Goal: Communication & Community: Answer question/provide support

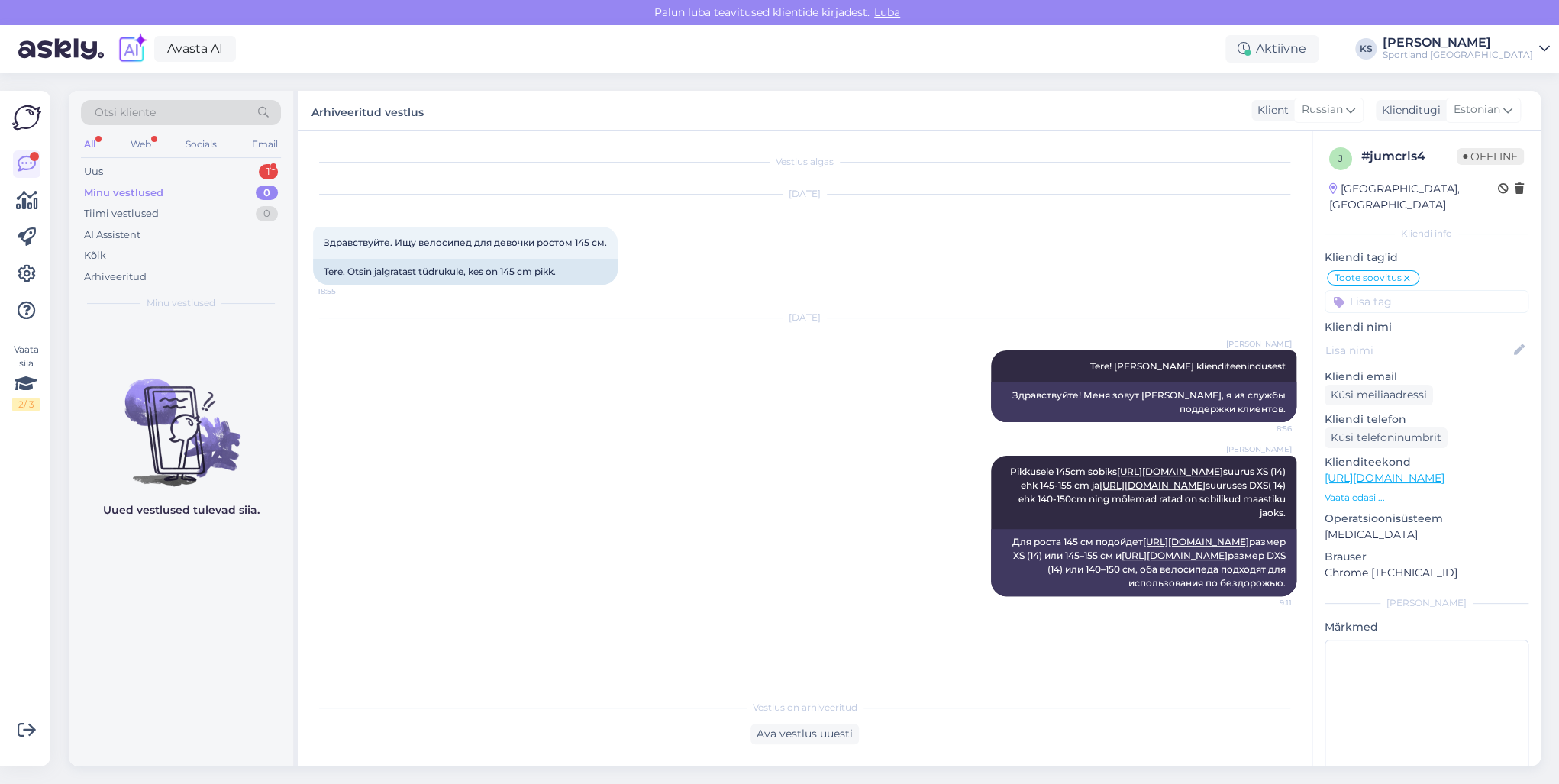
scroll to position [16, 0]
click at [231, 173] on div "Uus 1" at bounding box center [180, 172] width 200 height 21
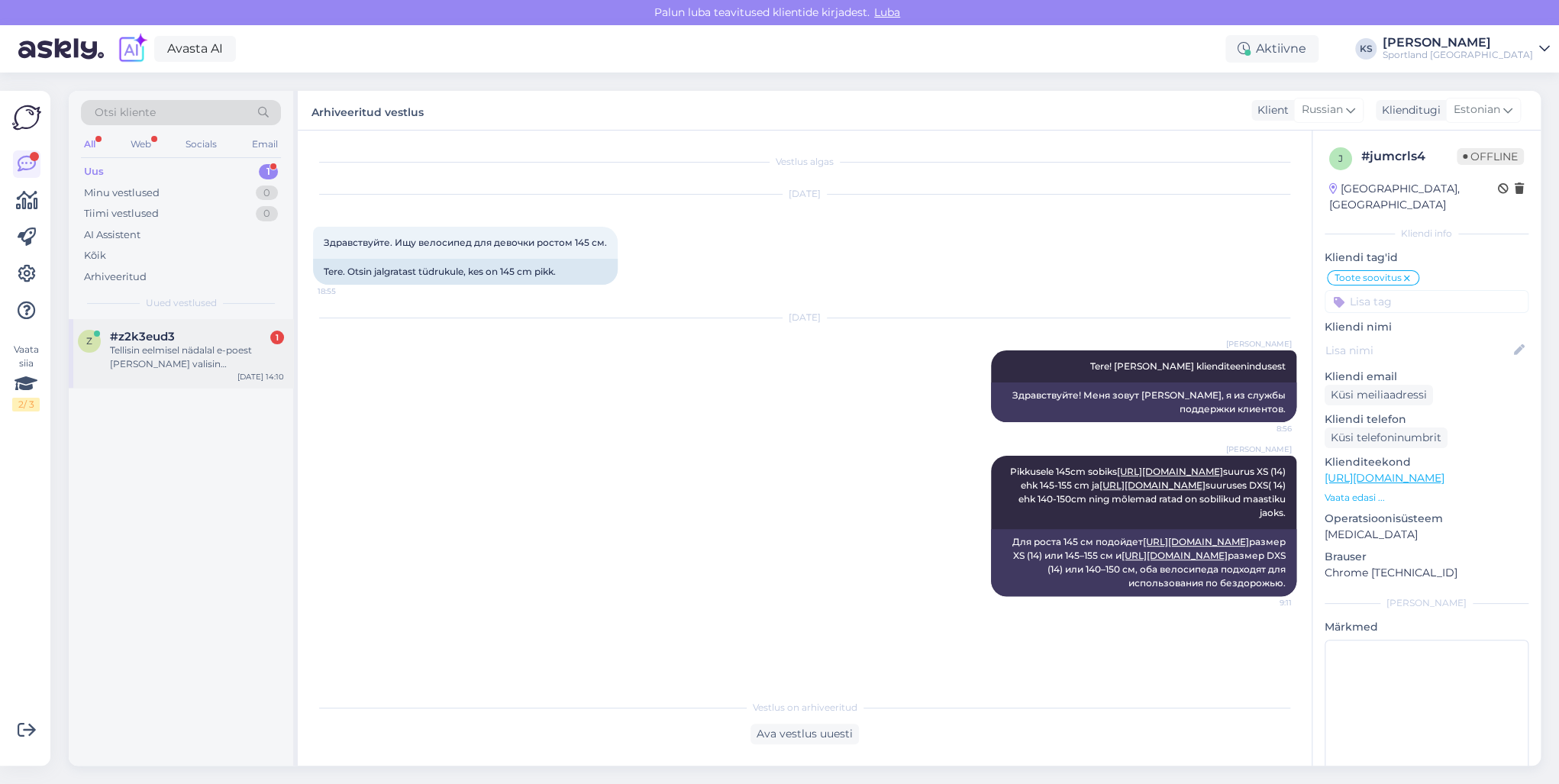
click at [262, 345] on div "Tellisin eelmisel nädalal e-poest [PERSON_NAME] valisin kohaletoimetamise viisi…" at bounding box center [197, 357] width 174 height 27
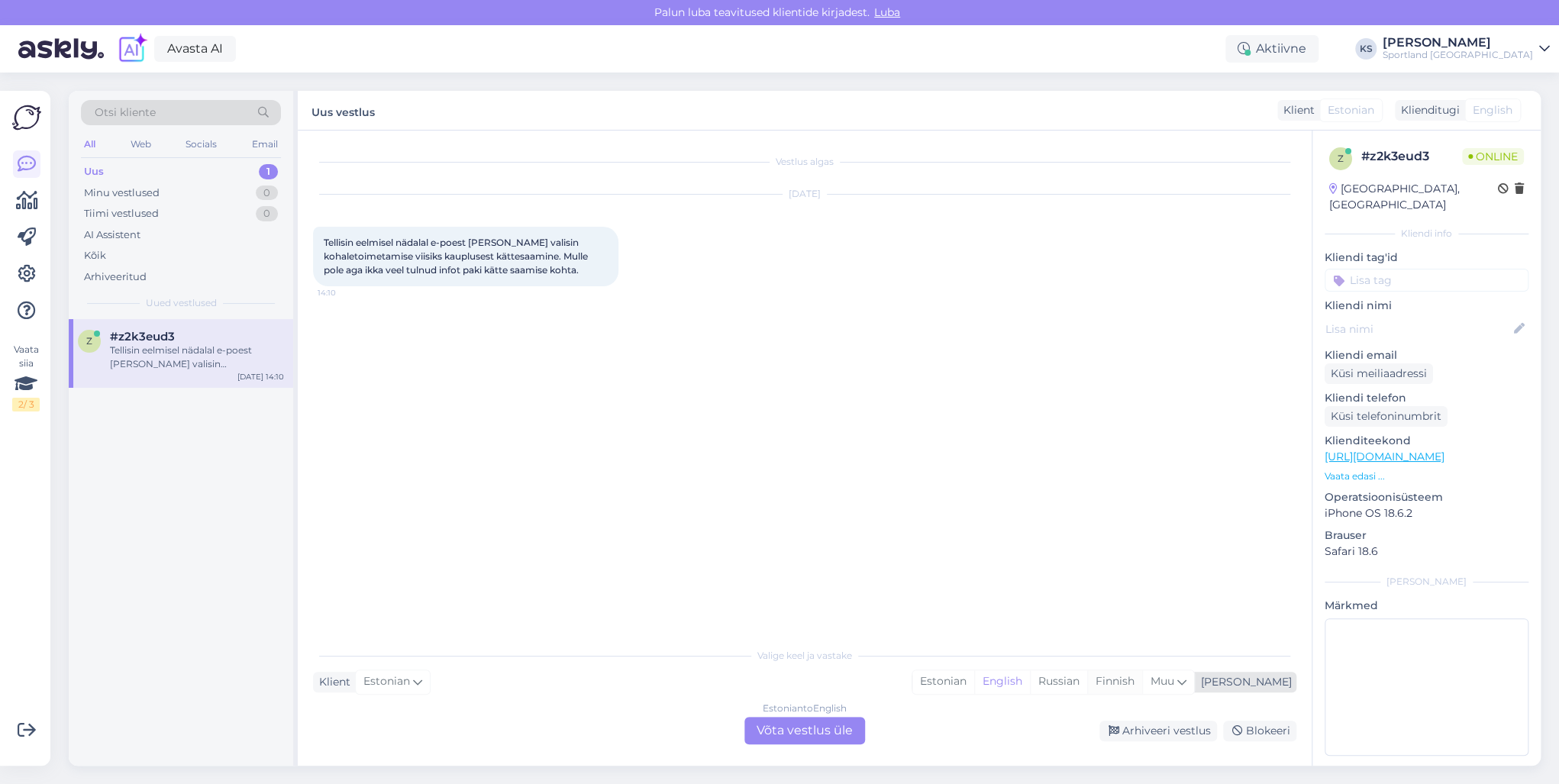
scroll to position [0, 0]
click at [974, 682] on div "Estonian" at bounding box center [943, 682] width 62 height 23
click at [796, 725] on div "Estonian to Estonian Võta vestlus üle" at bounding box center [805, 730] width 121 height 27
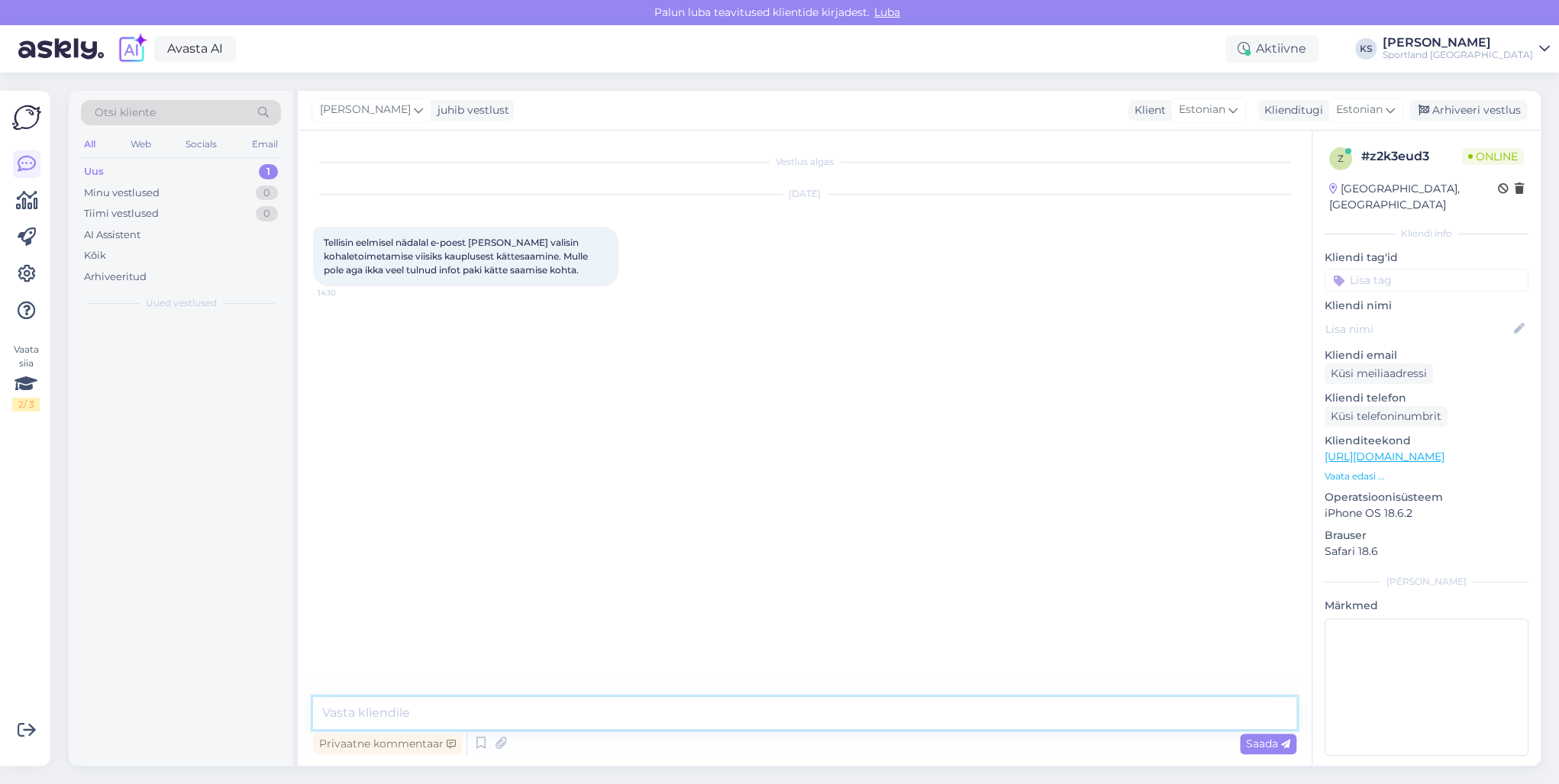
click at [840, 723] on textarea at bounding box center [805, 713] width 983 height 32
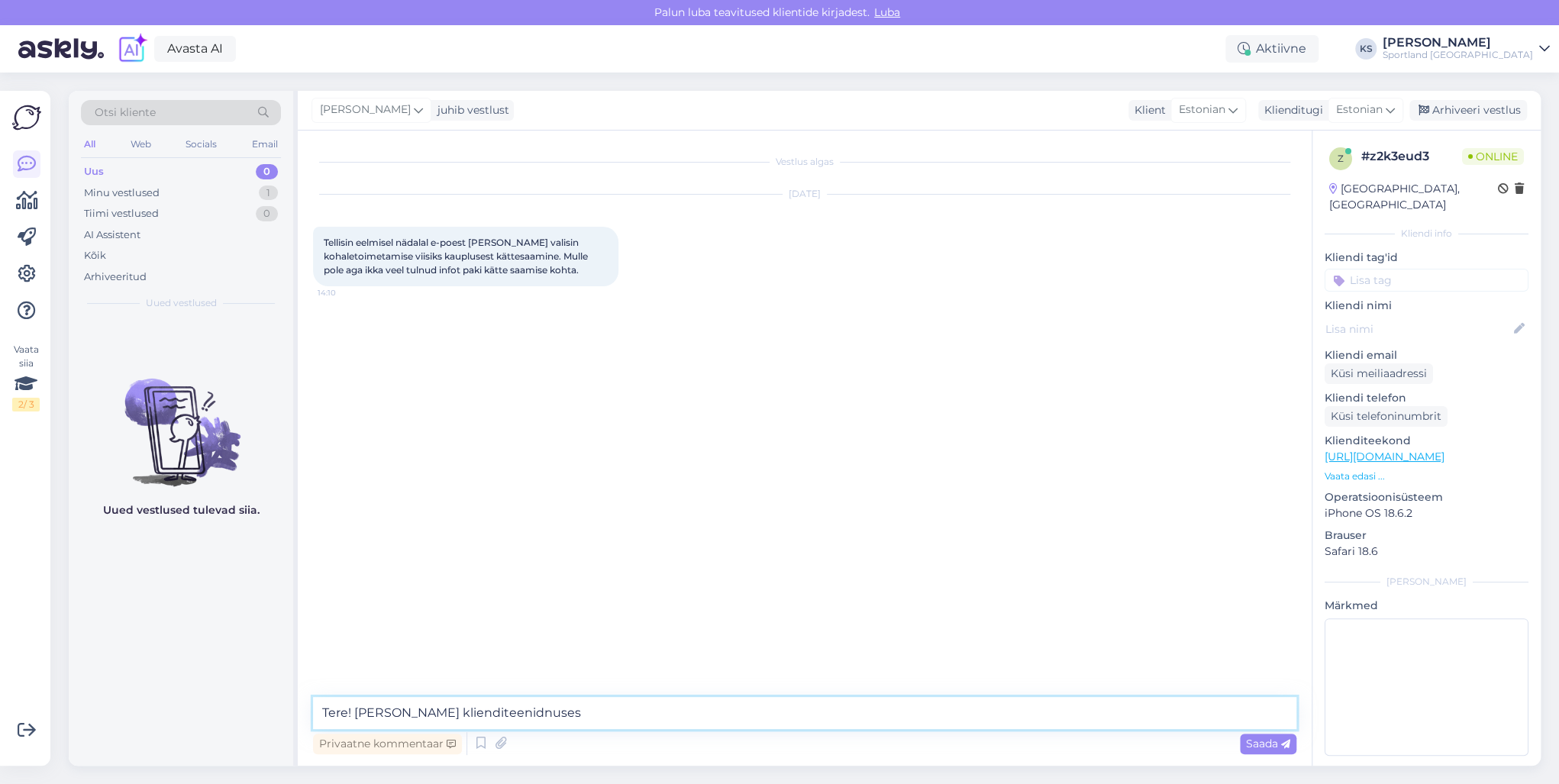
type textarea "Tere! [PERSON_NAME] klienditeenidnusest"
click at [661, 703] on textarea at bounding box center [805, 713] width 983 height 32
type textarea "Palun täpsustage, mis on teie tellimuse number?"
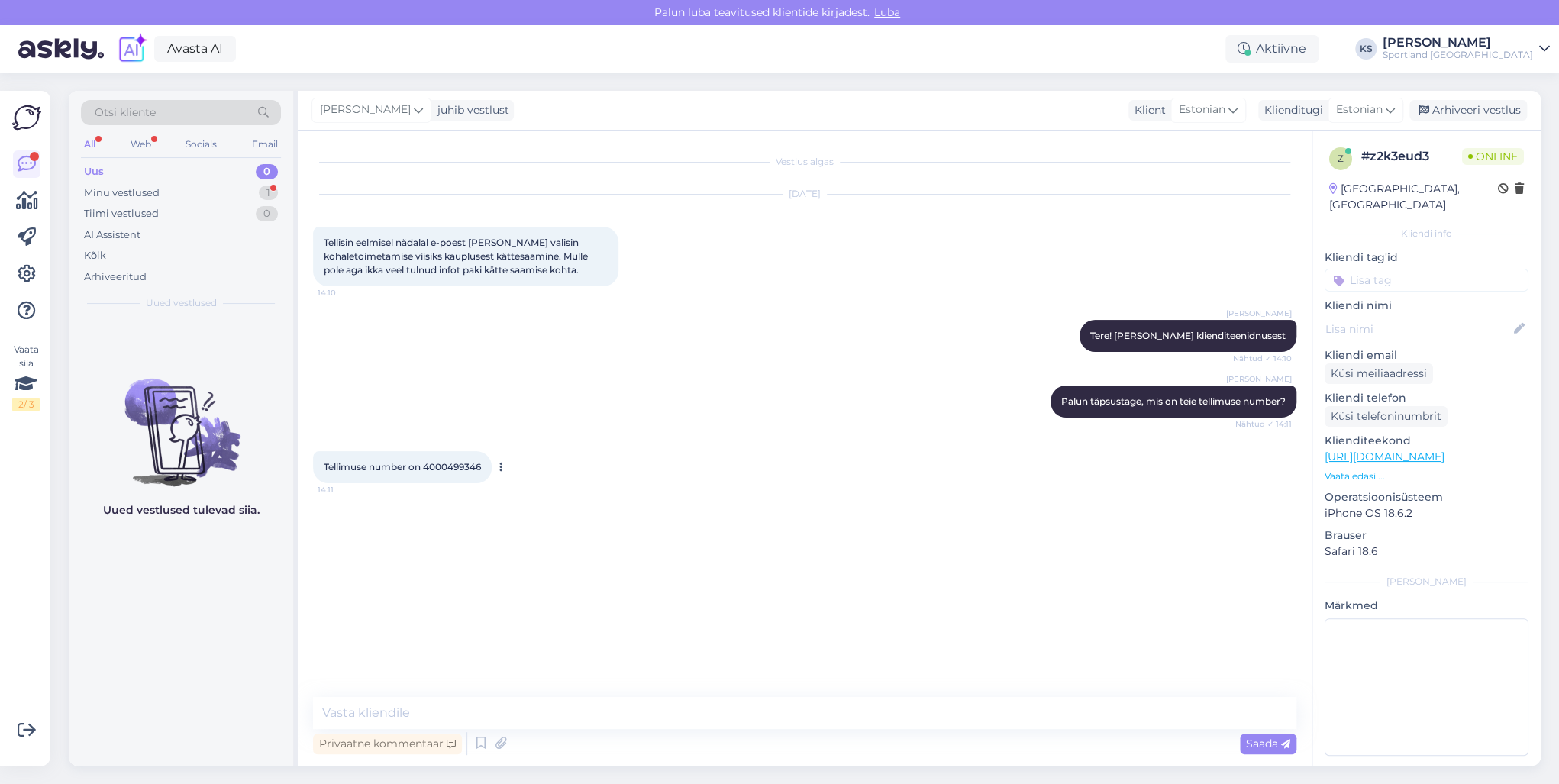
click at [449, 471] on span "Tellimuse number on 4000499346" at bounding box center [402, 467] width 157 height 12
copy div "4000499346 14:11"
click at [518, 704] on textarea at bounding box center [805, 713] width 983 height 32
paste textarea "CONVERSE [PERSON_NAME] ALL STAR LIFT PLATFORM HI"
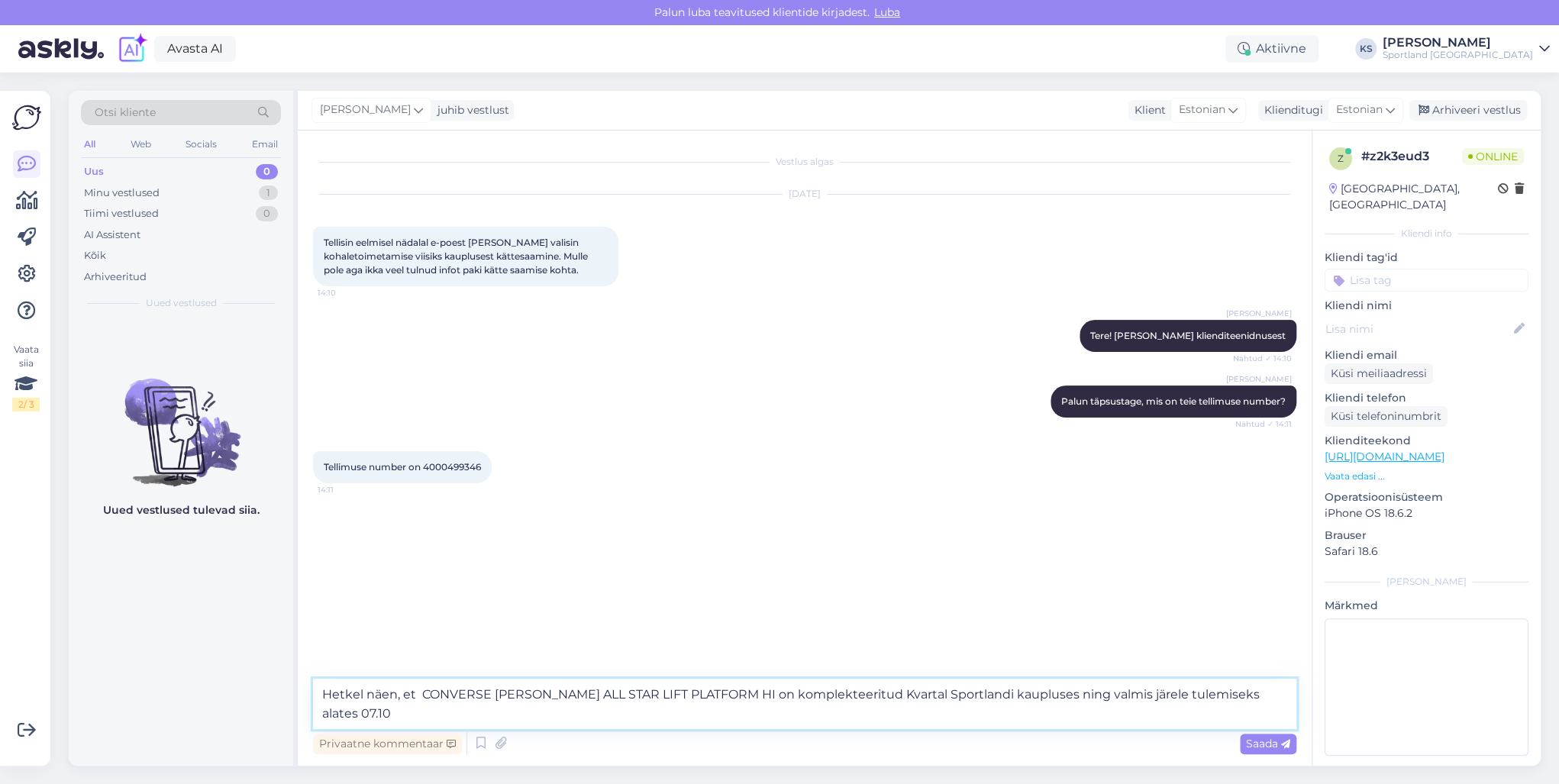
type textarea "Hetkel näen, et CONVERSE [PERSON_NAME] ALL STAR LIFT PLATFORM HI on komplekteer…"
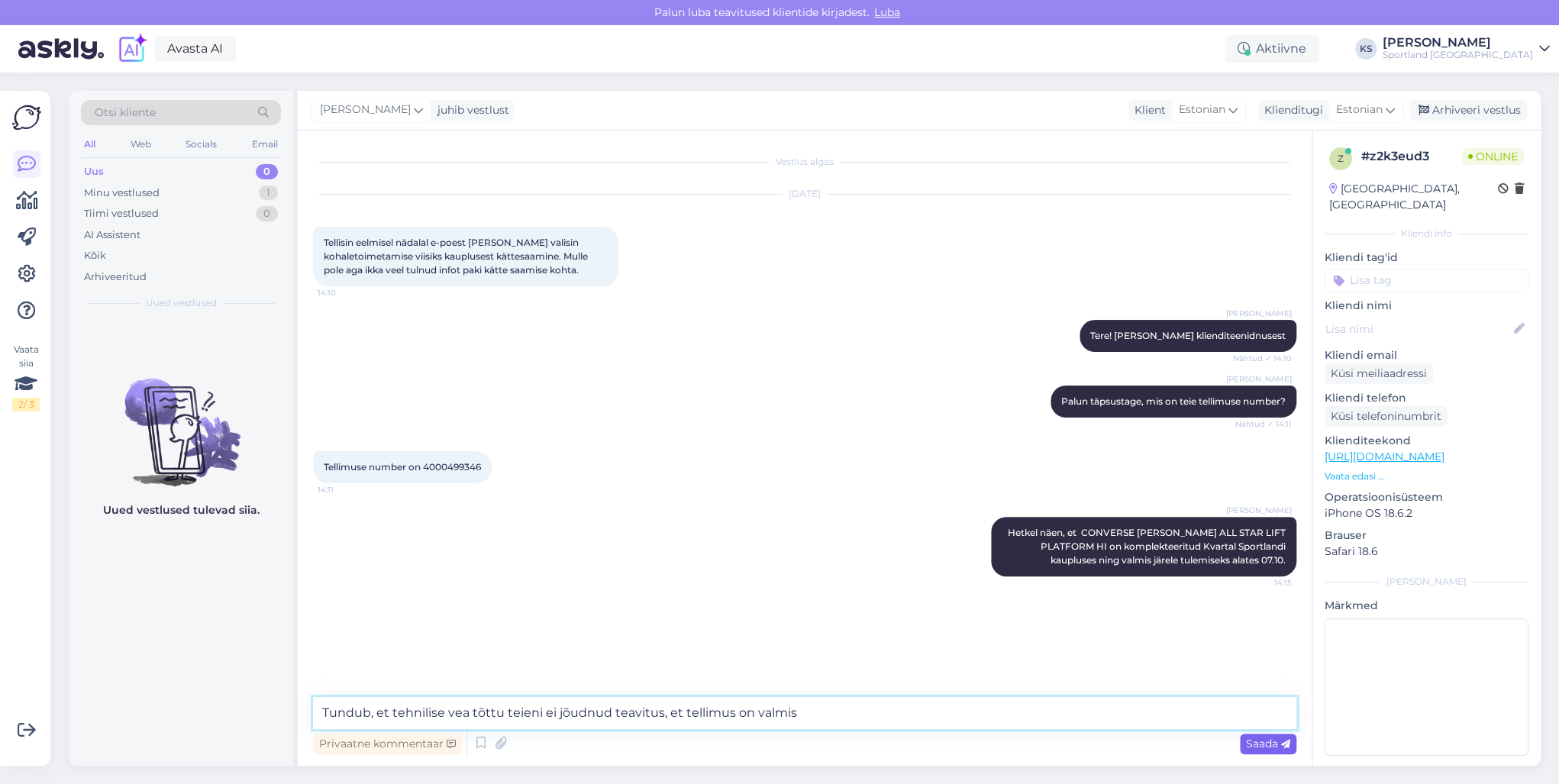
type textarea "Tundub, et tehnilise vea tõttu teieni ei jõudnud teavitus, et tellimus on valmi…"
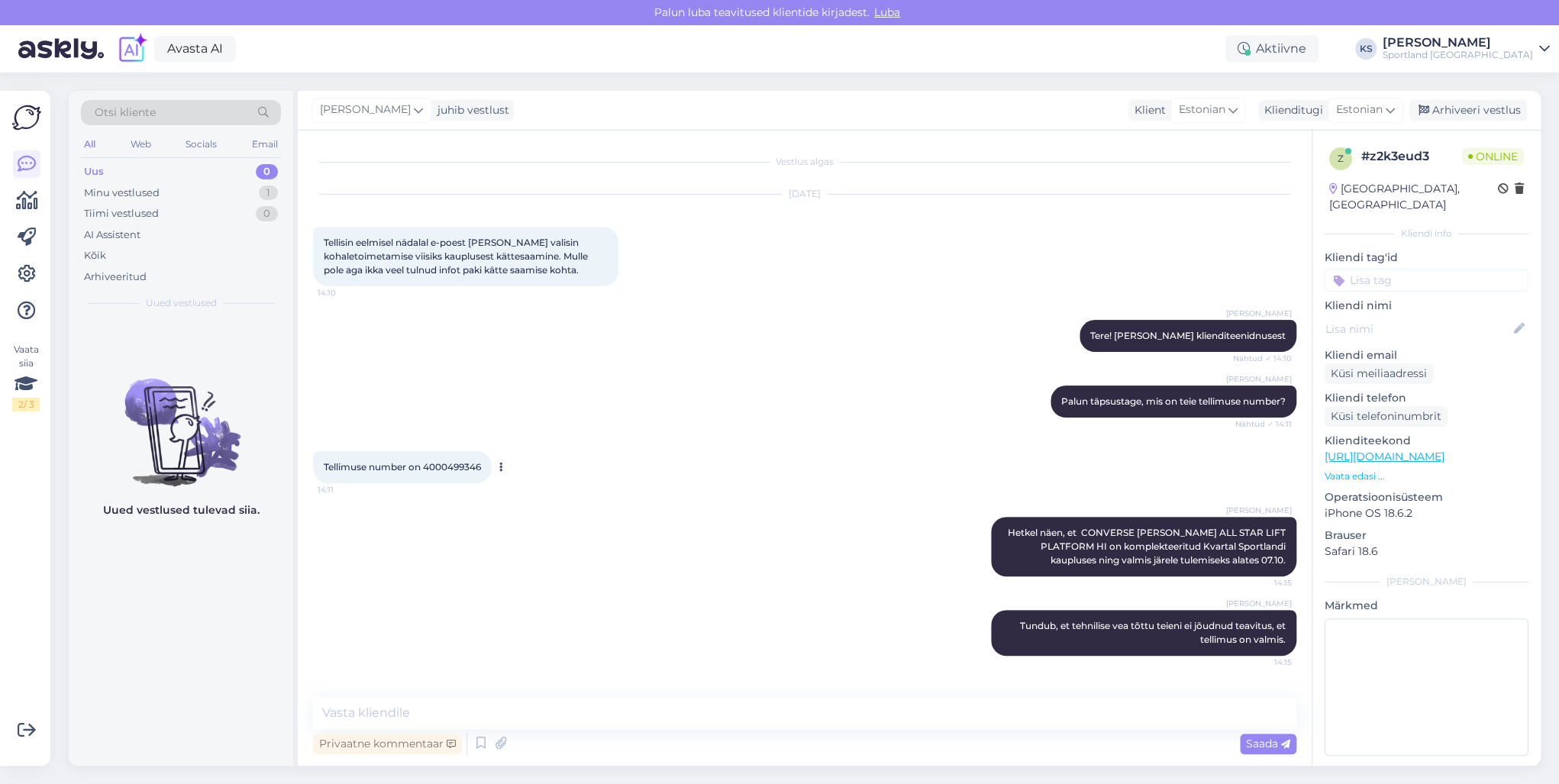
click at [469, 468] on span "Tellimuse number on 4000499346" at bounding box center [402, 467] width 157 height 12
copy div "4000499346 14:11"
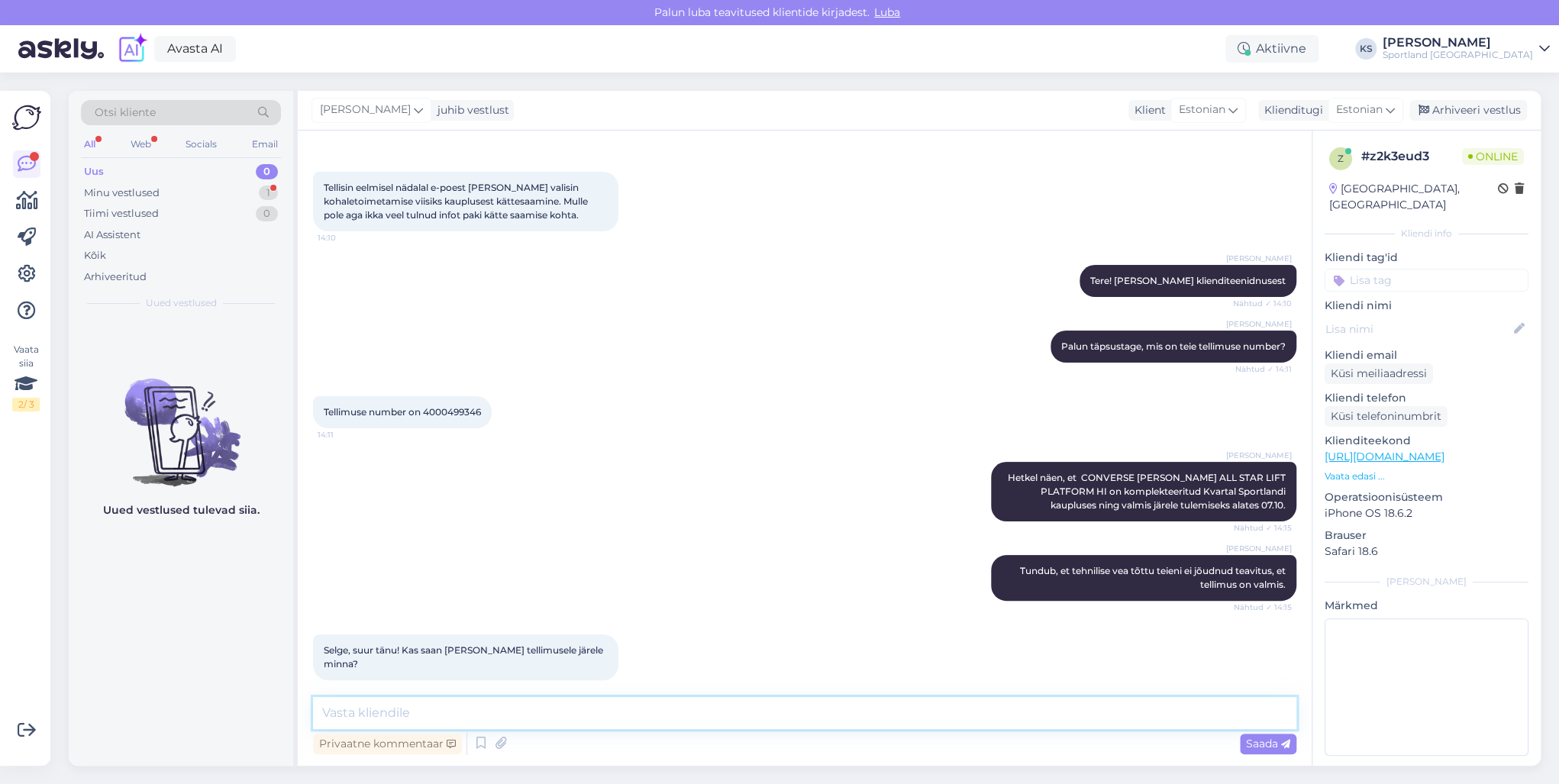
click at [537, 717] on textarea at bounding box center [805, 713] width 983 height 32
type textarea "Ikka"
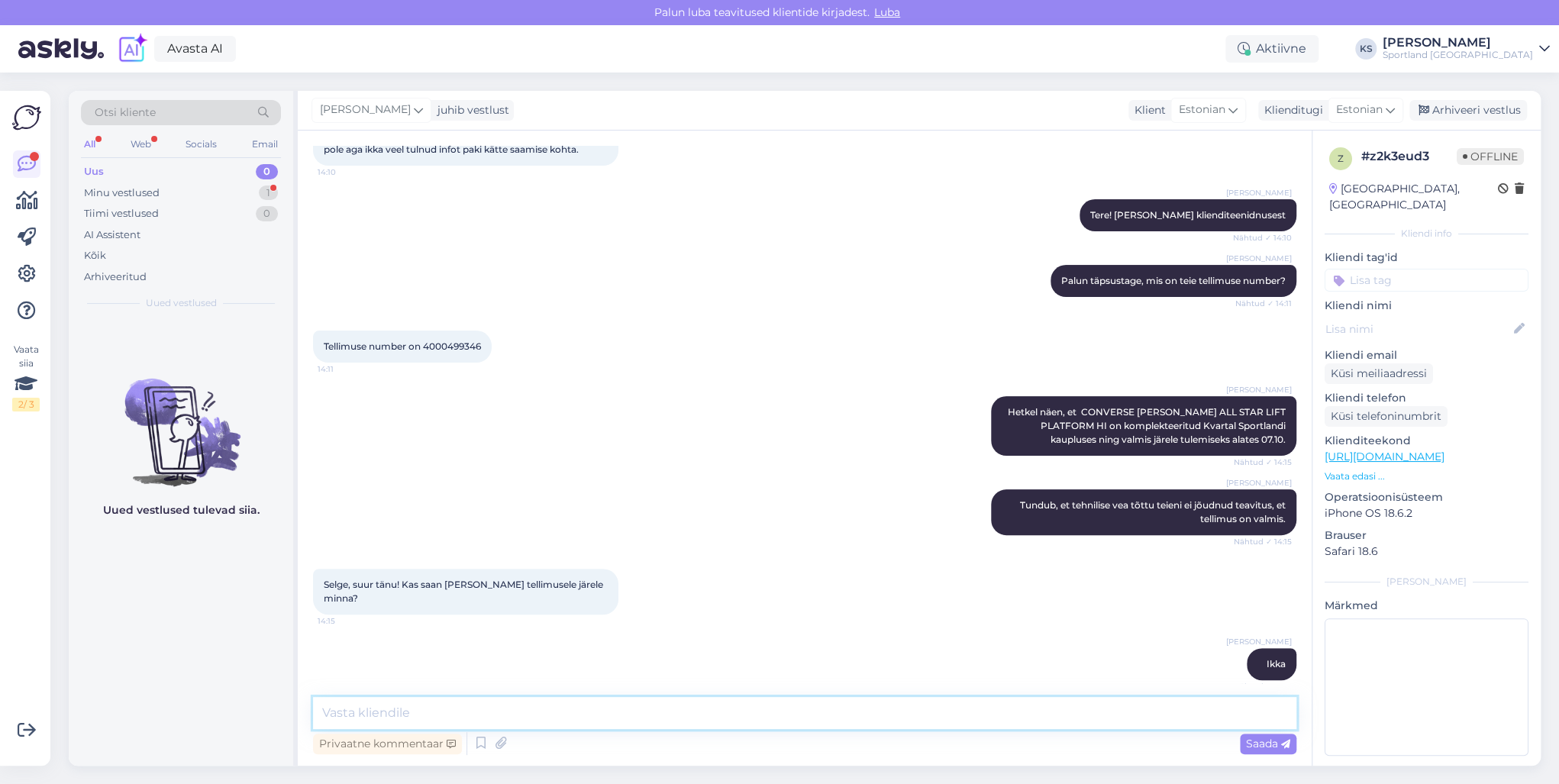
scroll to position [187, 0]
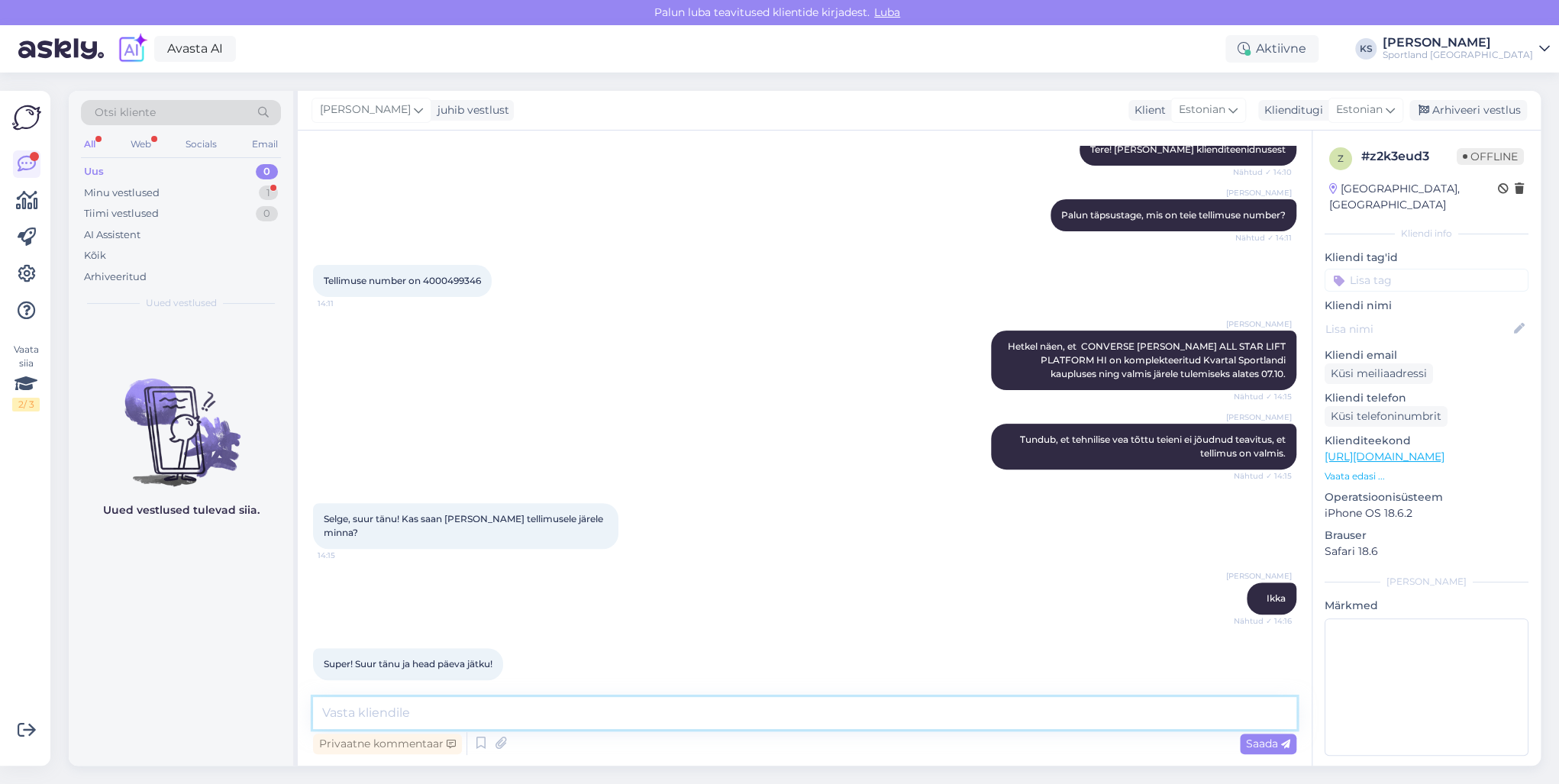
click at [513, 699] on textarea at bounding box center [805, 713] width 983 height 32
type textarea "[PERSON_NAME], soovin teilegi ilusat päeva!"
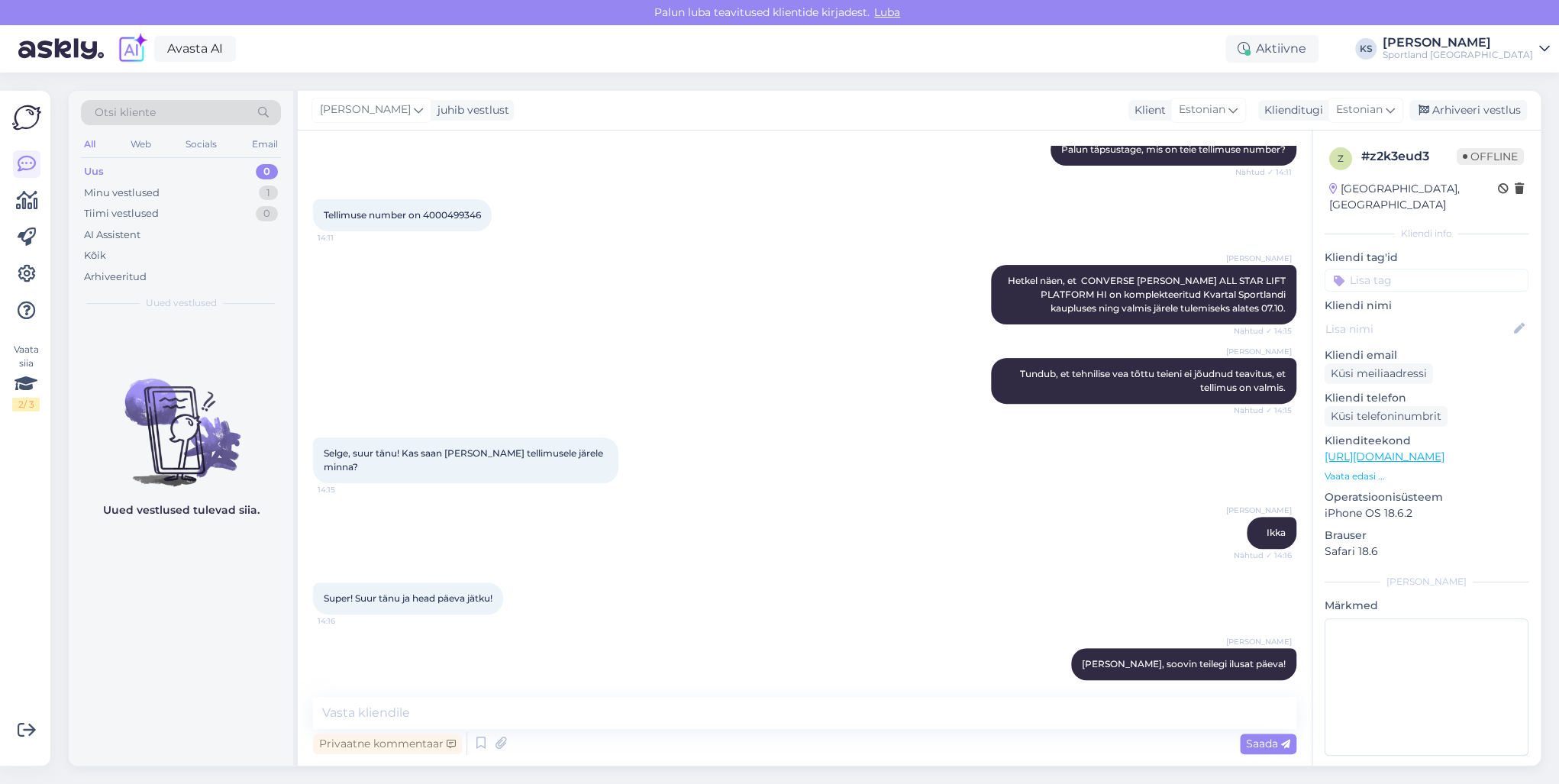
click at [1374, 269] on input at bounding box center [1427, 280] width 204 height 23
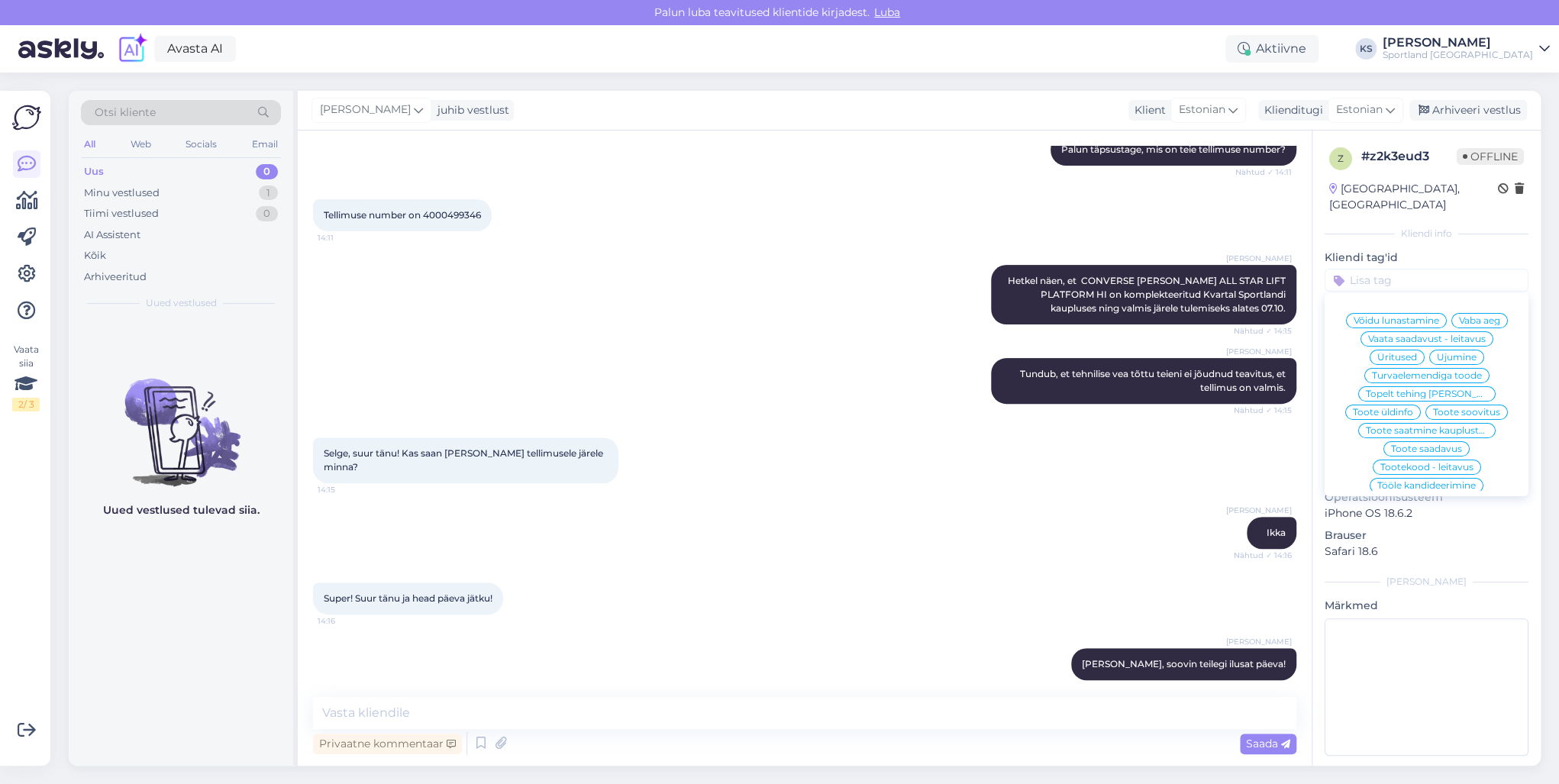
click at [1391, 53] on div "Avasta AI Aktiivne KS [PERSON_NAME] Sportland [GEOGRAPHIC_DATA]" at bounding box center [779, 49] width 1559 height 48
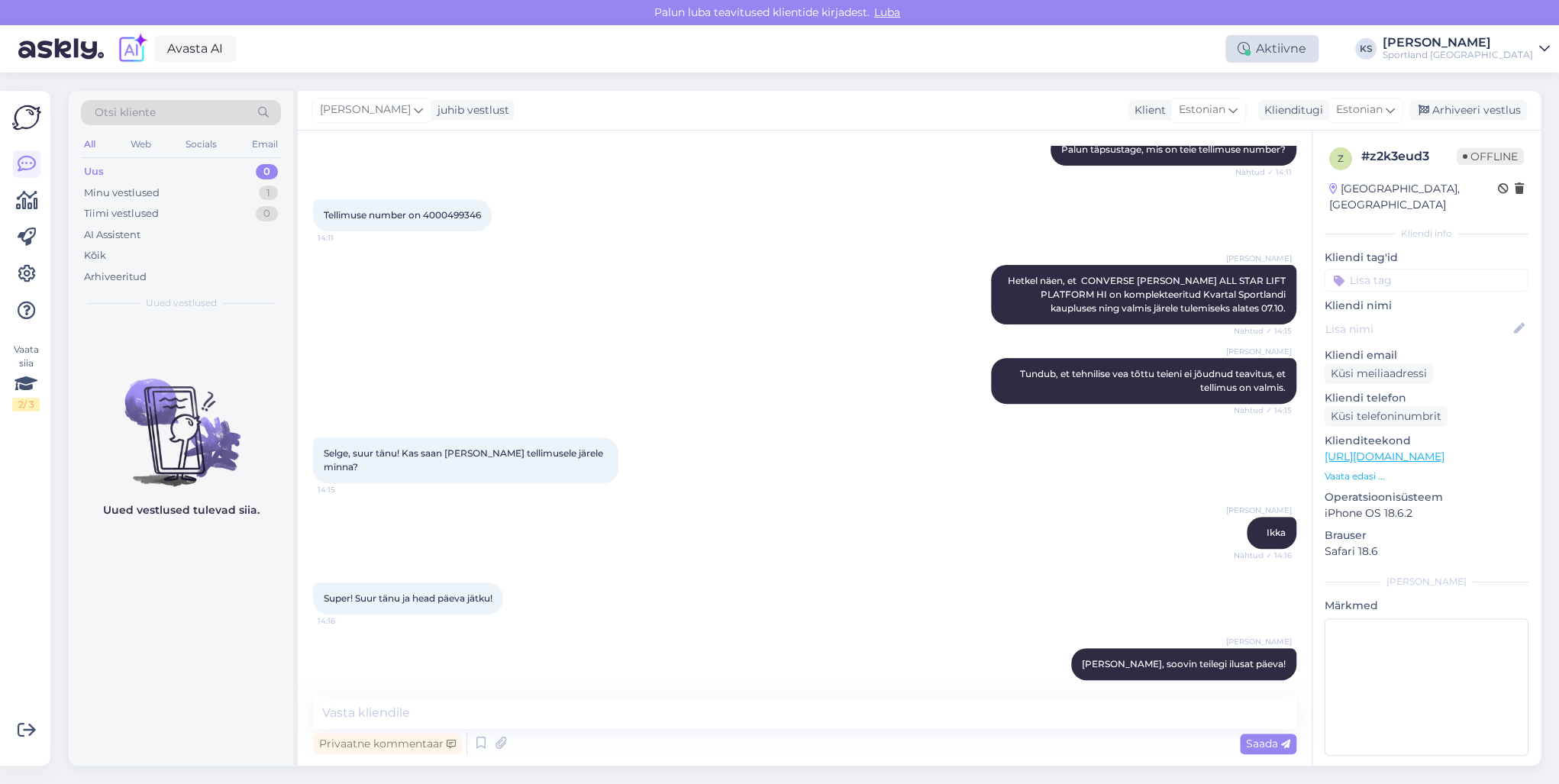
click at [1318, 52] on div "Aktiivne" at bounding box center [1271, 48] width 93 height 27
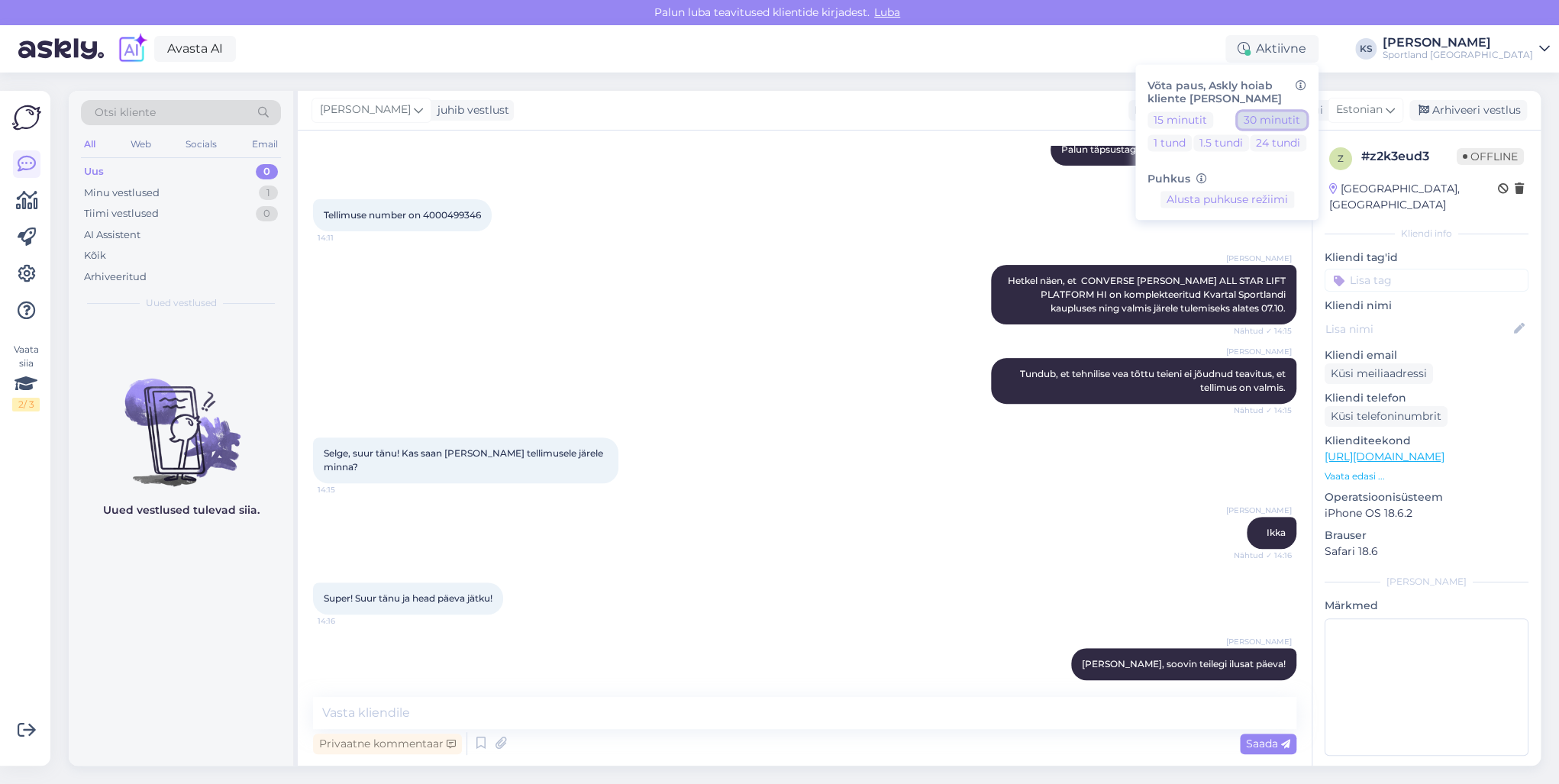
click at [1306, 114] on button "30 minutit" at bounding box center [1272, 120] width 69 height 16
click at [1440, 269] on input at bounding box center [1427, 280] width 204 height 23
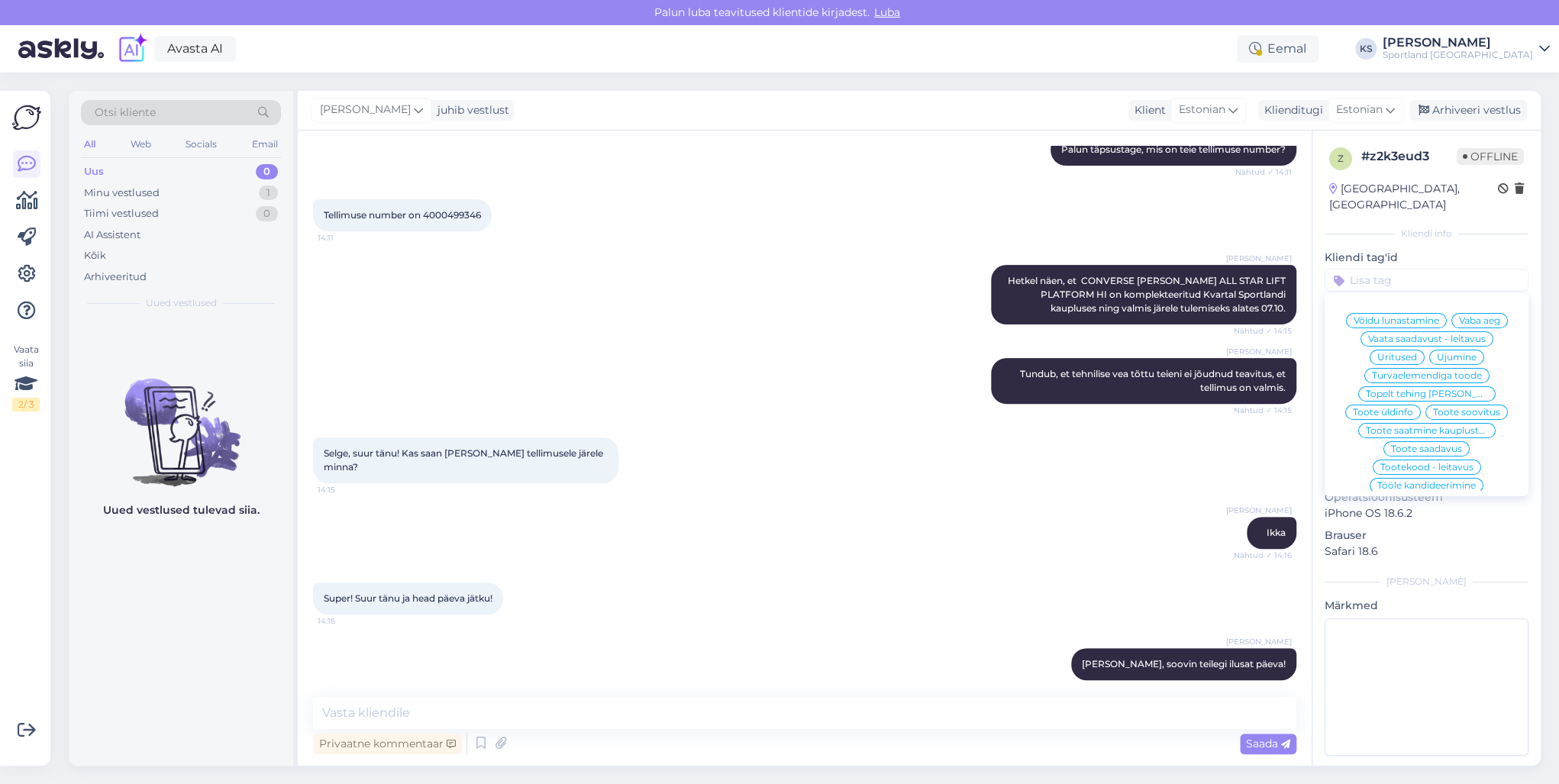
click at [1432, 269] on input at bounding box center [1427, 280] width 204 height 23
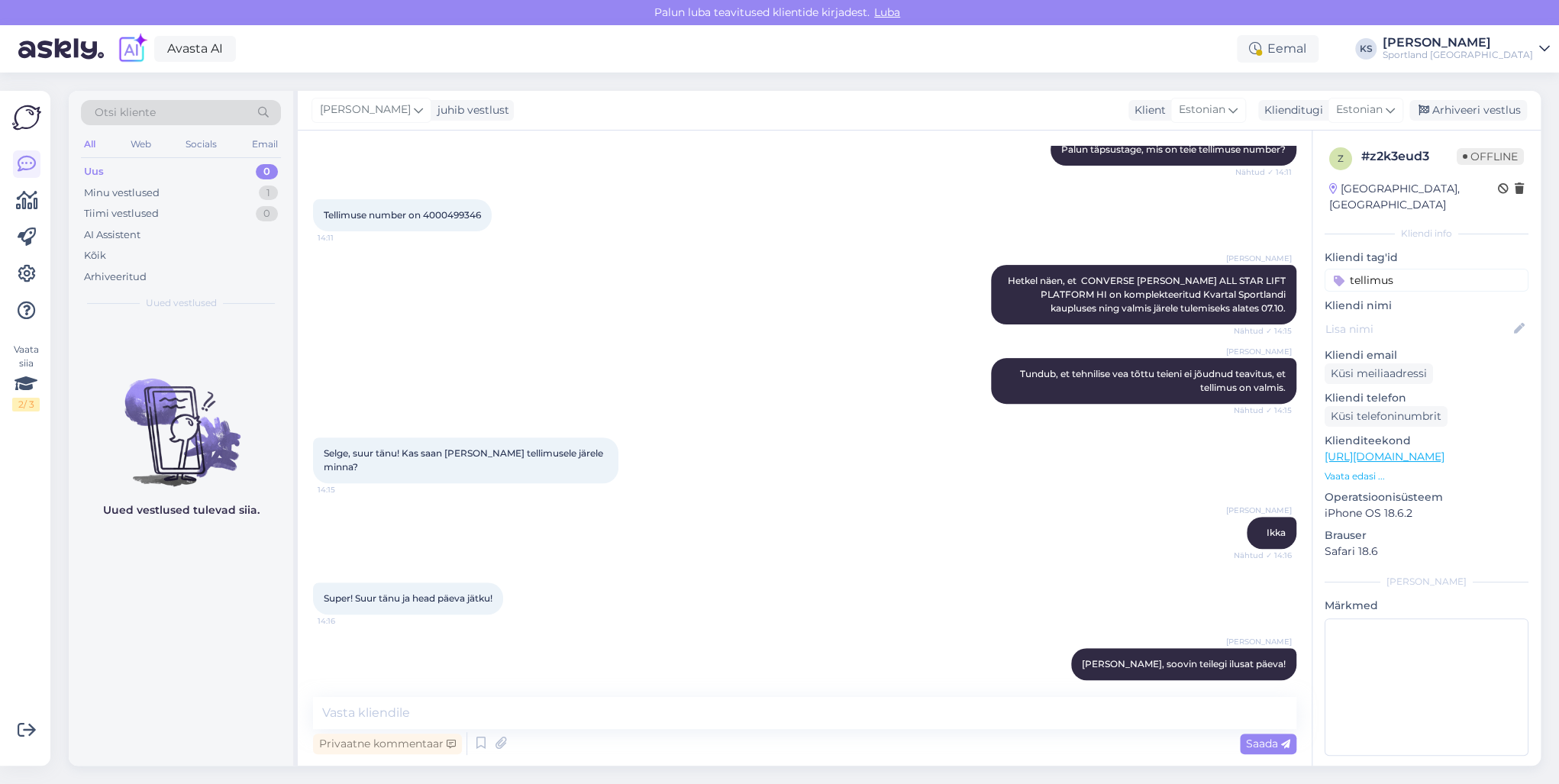
click at [1406, 269] on input "tellimus" at bounding box center [1427, 280] width 204 height 23
type input "tellimus"
click at [1434, 316] on span "Tellimuse [PERSON_NAME] info" at bounding box center [1427, 321] width 122 height 9
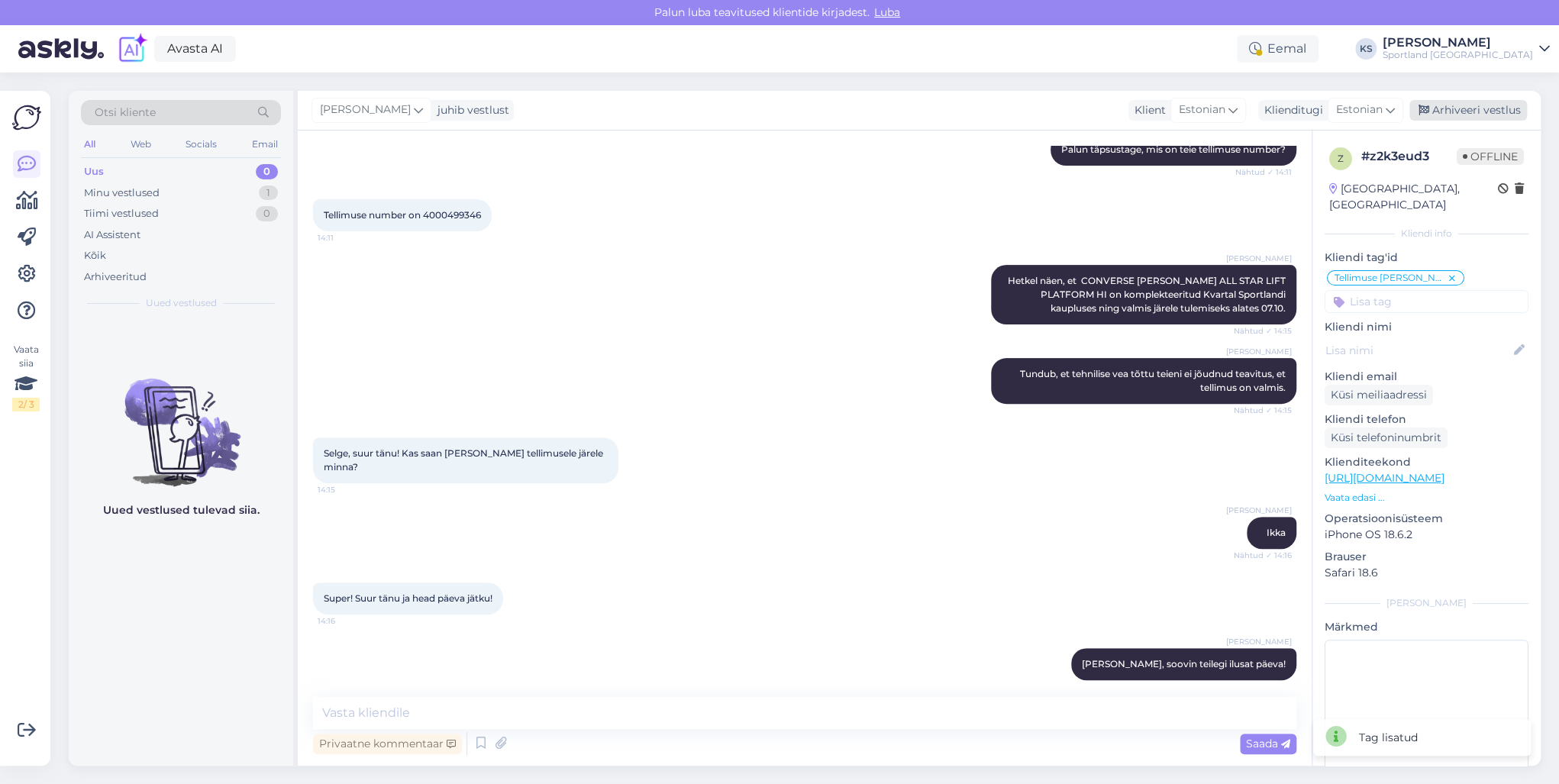
click at [1467, 112] on div "Arhiveeri vestlus" at bounding box center [1468, 110] width 118 height 21
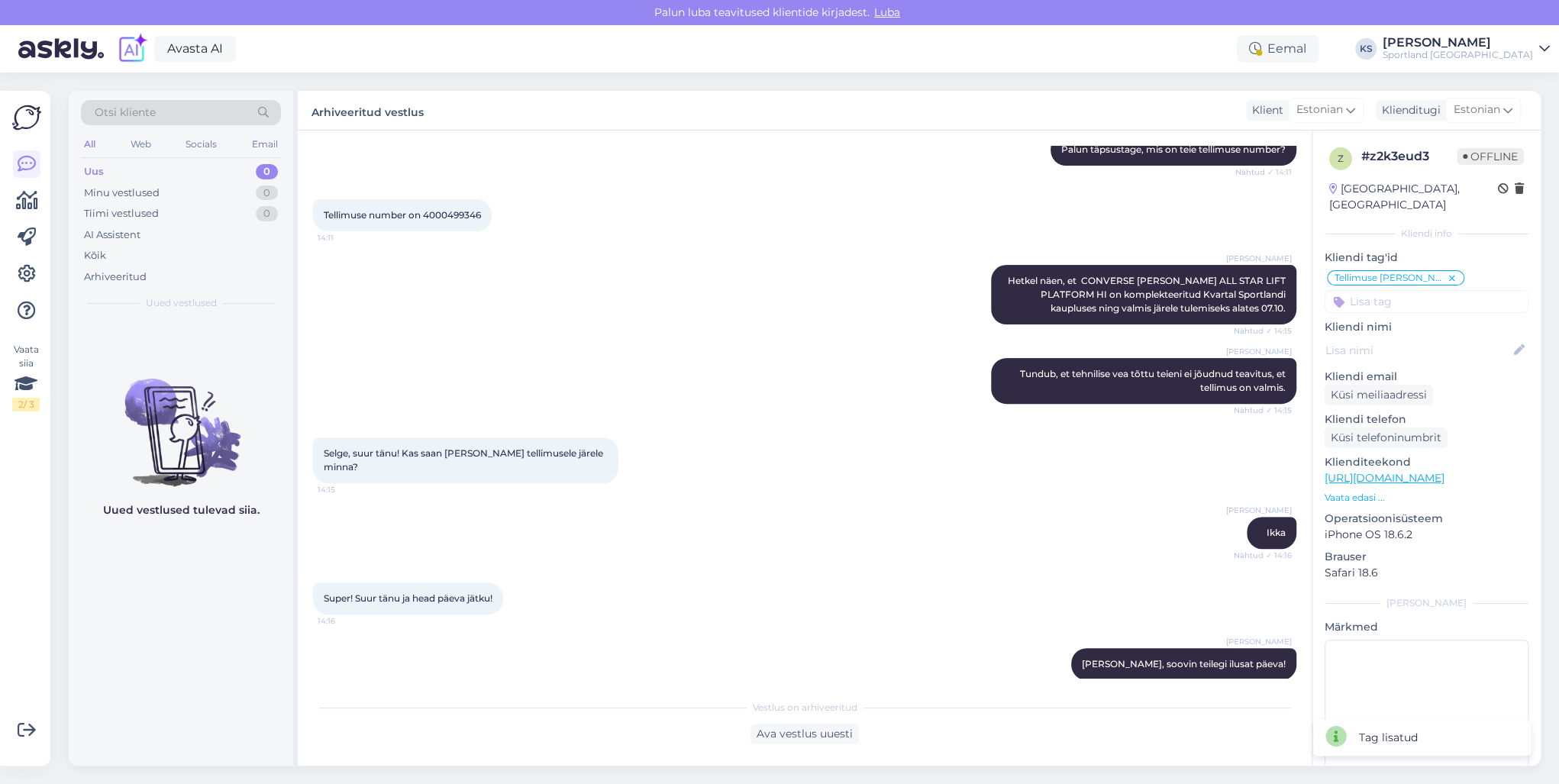
click at [1501, 50] on div "Sportland [GEOGRAPHIC_DATA]" at bounding box center [1457, 54] width 150 height 12
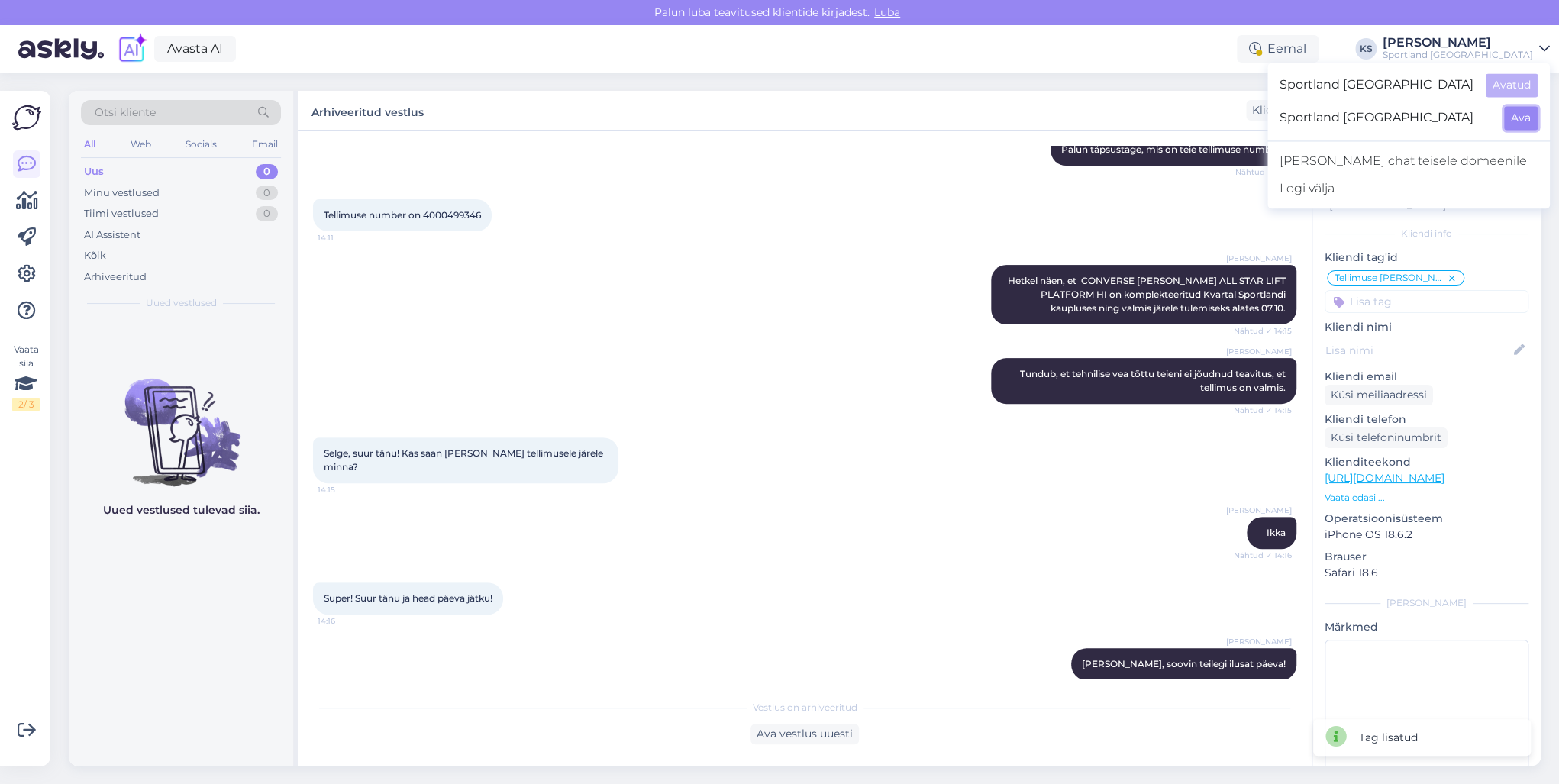
click at [1511, 122] on button "Ava" at bounding box center [1520, 118] width 34 height 24
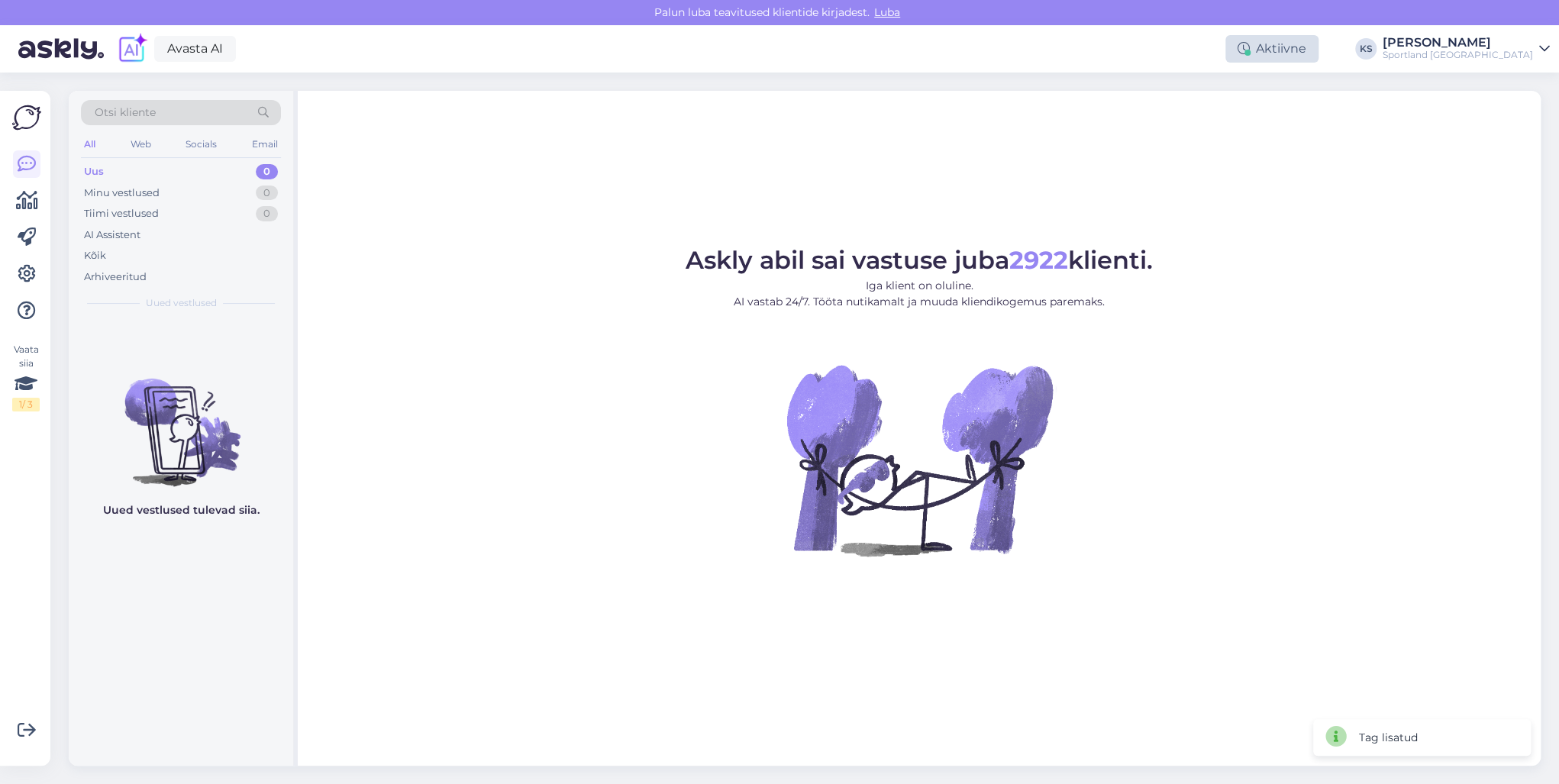
click at [1318, 50] on div "Aktiivne" at bounding box center [1271, 48] width 93 height 27
click at [1306, 115] on button "30 minutit" at bounding box center [1272, 120] width 69 height 16
